Goal: Task Accomplishment & Management: Complete application form

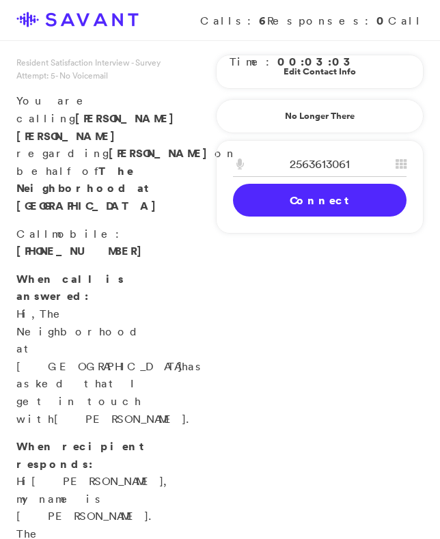
click at [280, 210] on link "Connect" at bounding box center [319, 200] width 173 height 33
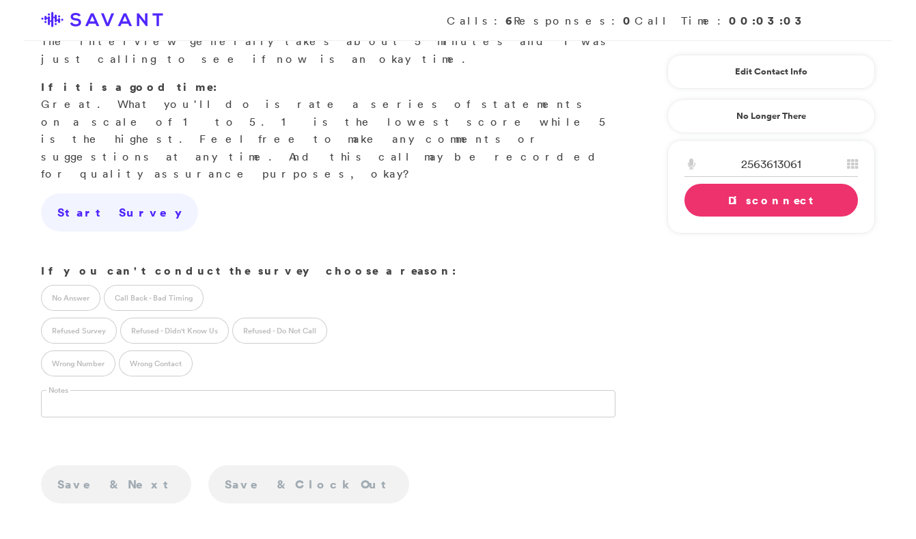
scroll to position [279, 0]
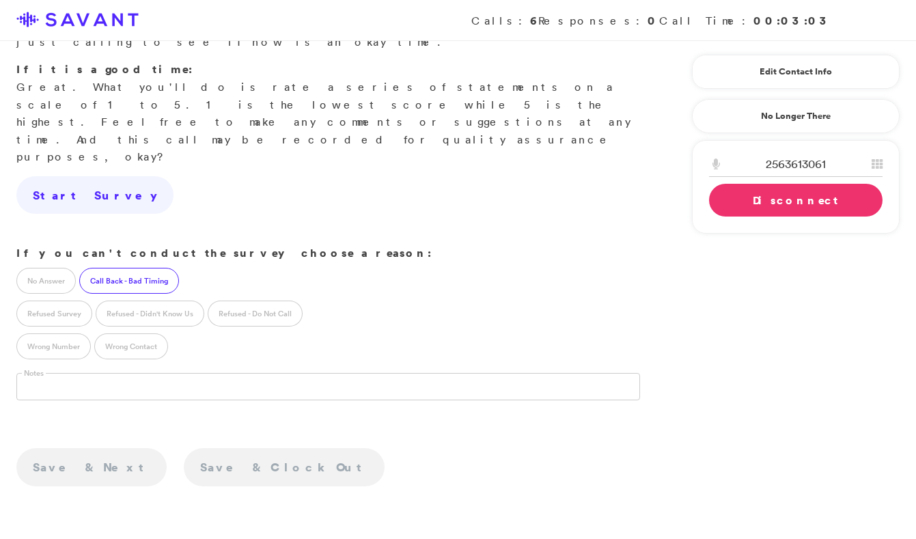
click at [134, 268] on label "Call Back - Bad Timing" at bounding box center [129, 281] width 100 height 26
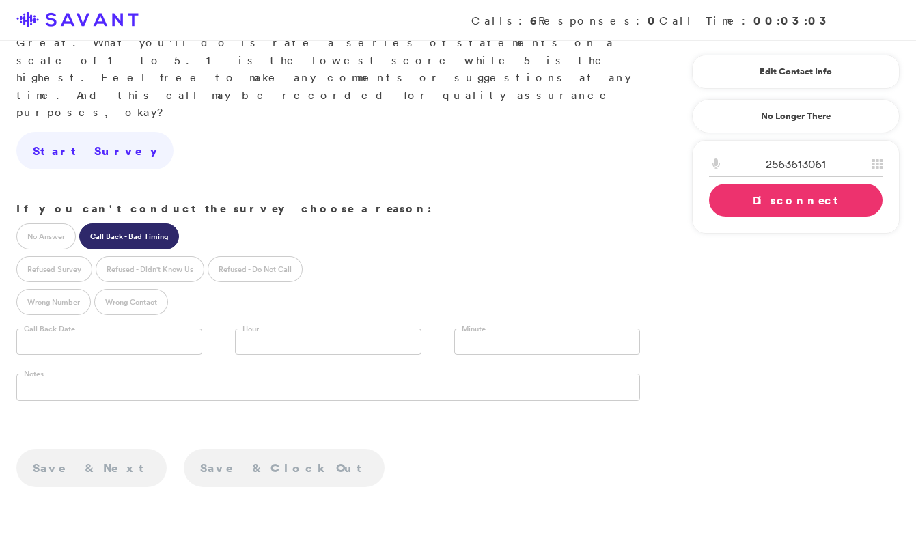
click at [117, 328] on input "text" at bounding box center [109, 341] width 186 height 26
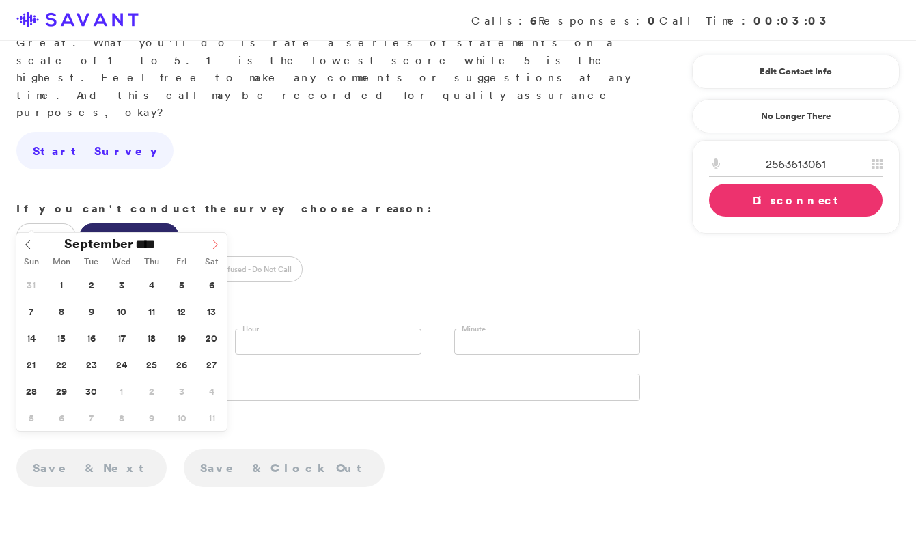
click at [215, 240] on icon at bounding box center [215, 245] width 10 height 10
click at [31, 243] on icon at bounding box center [28, 245] width 10 height 10
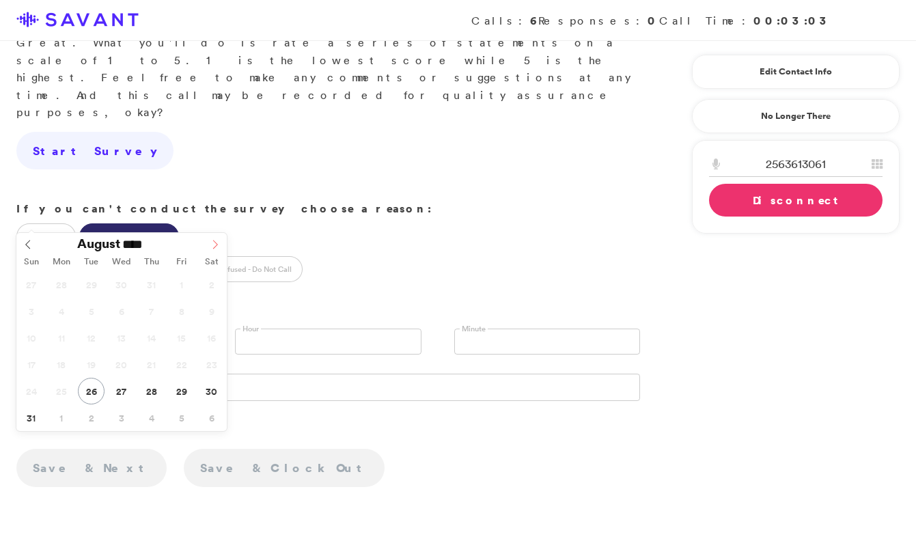
click at [214, 241] on icon at bounding box center [215, 244] width 5 height 9
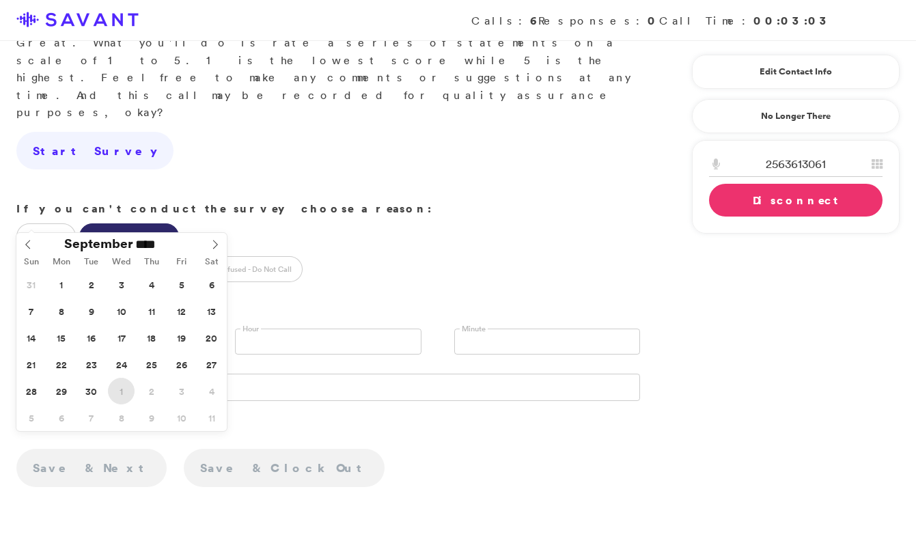
type input "**********"
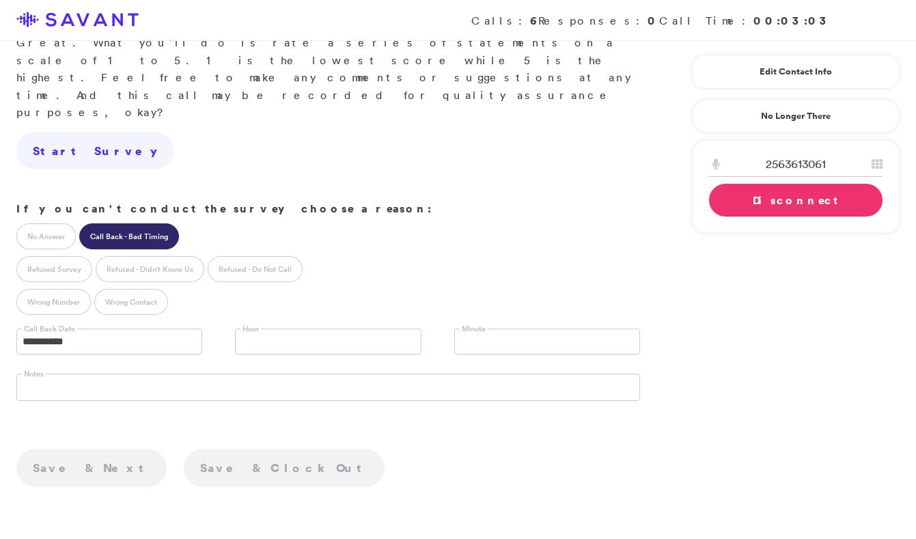
click at [439, 201] on link "Disconnect" at bounding box center [795, 200] width 173 height 33
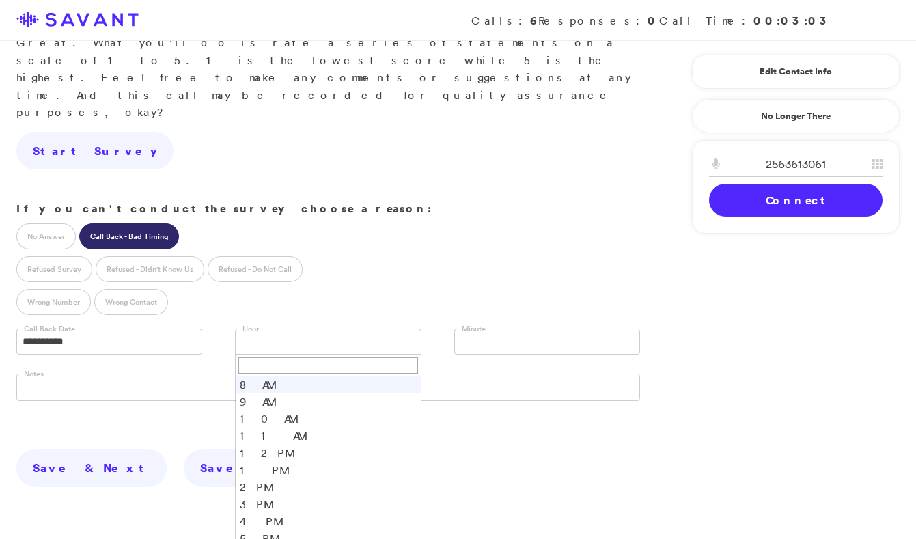
click at [346, 328] on link at bounding box center [328, 341] width 186 height 26
click at [279, 410] on li "10 AM" at bounding box center [328, 418] width 184 height 17
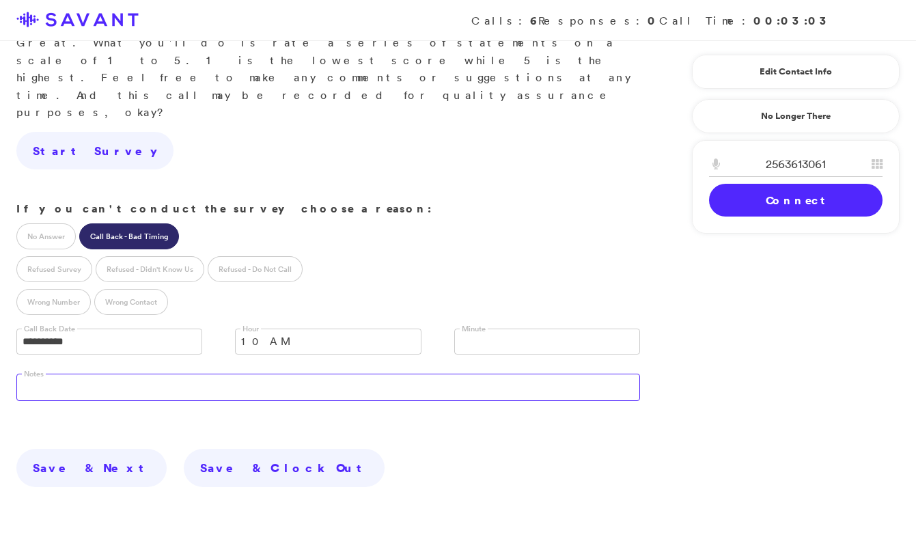
click at [275, 374] on textarea at bounding box center [327, 387] width 623 height 27
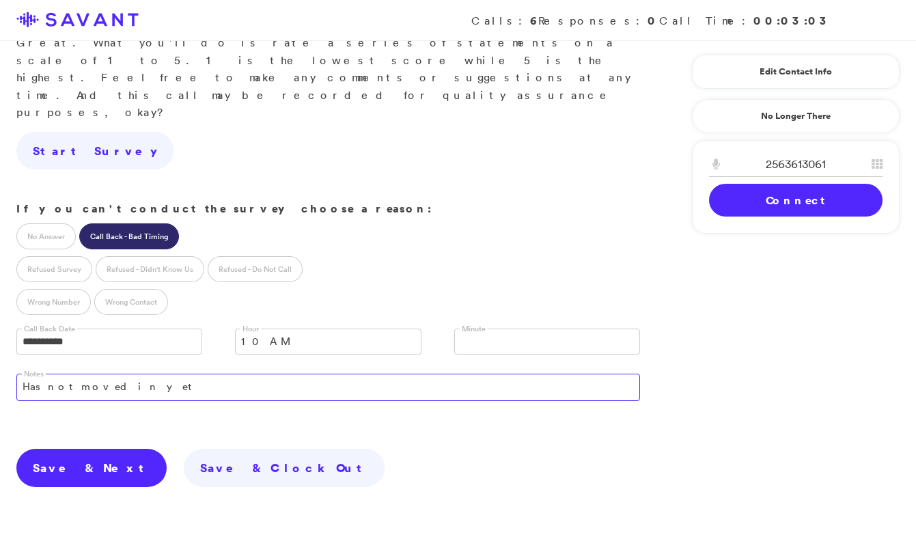
type textarea "Has not moved in yet"
click at [92, 449] on link "Save & Next" at bounding box center [91, 468] width 150 height 38
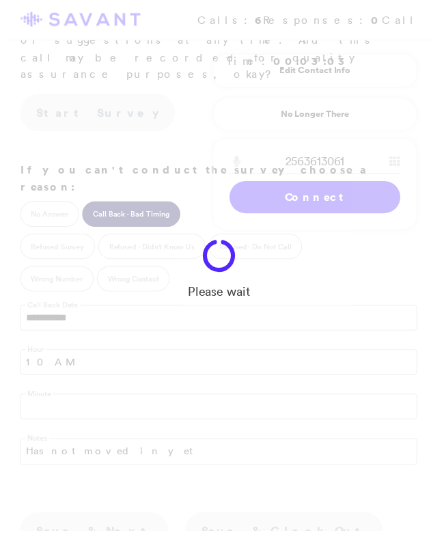
scroll to position [465, 0]
